Goal: Task Accomplishment & Management: Complete application form

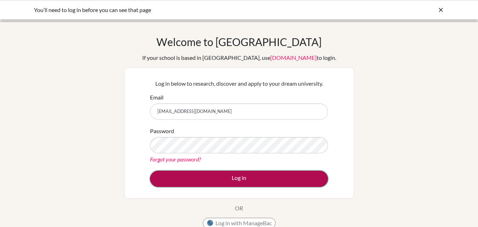
click at [207, 177] on button "Log in" at bounding box center [239, 178] width 178 height 16
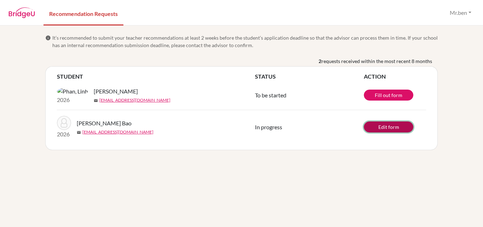
click at [367, 130] on link "Edit form" at bounding box center [389, 126] width 50 height 11
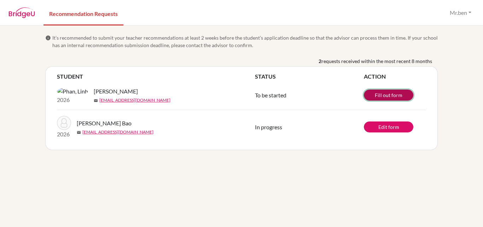
click at [378, 100] on link "Fill out form" at bounding box center [389, 94] width 50 height 11
click at [384, 95] on link "Fill out form" at bounding box center [389, 94] width 50 height 11
